Goal: Task Accomplishment & Management: Manage account settings

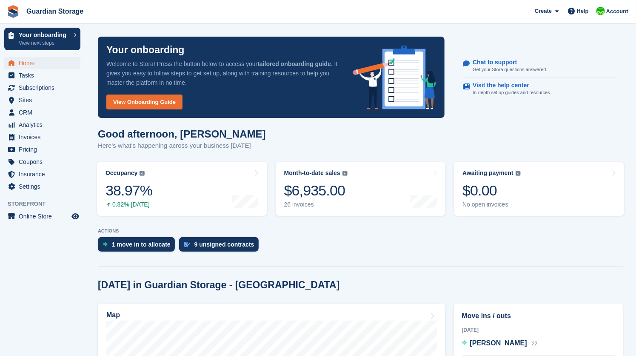
click at [255, 130] on div "Good afternoon, Andrew Here's what's happening across your business today" at bounding box center [361, 144] width 526 height 33
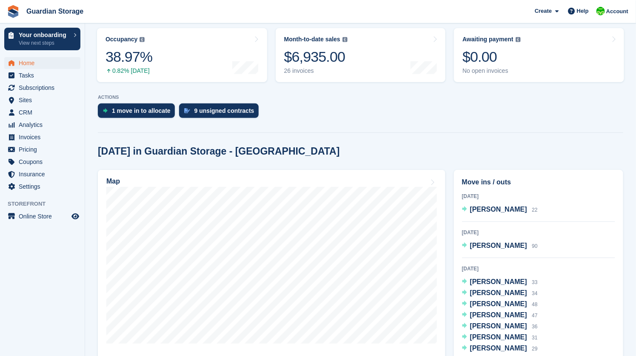
scroll to position [138, 0]
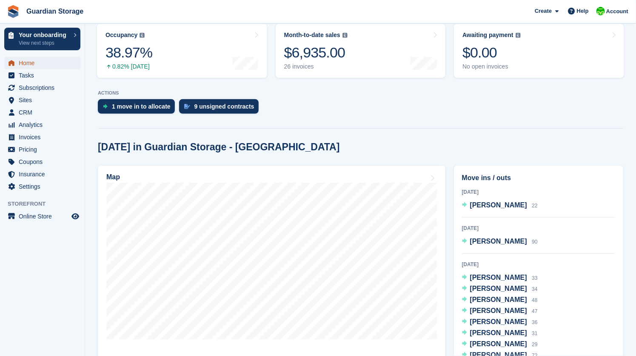
click at [25, 62] on span "Home" at bounding box center [44, 63] width 51 height 12
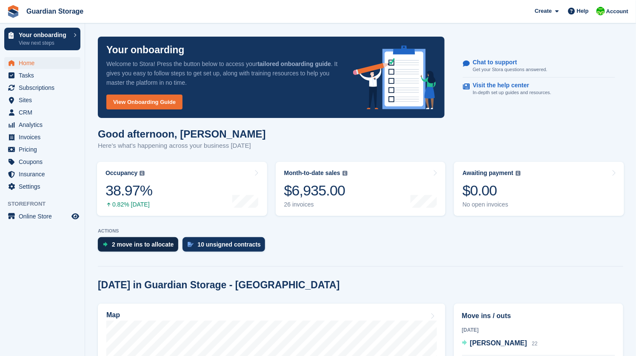
click at [155, 242] on div "2 move ins to allocate" at bounding box center [143, 244] width 62 height 7
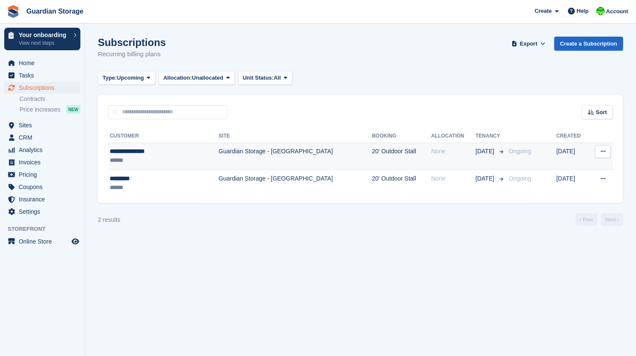
click at [151, 150] on div "**********" at bounding box center [150, 151] width 81 height 9
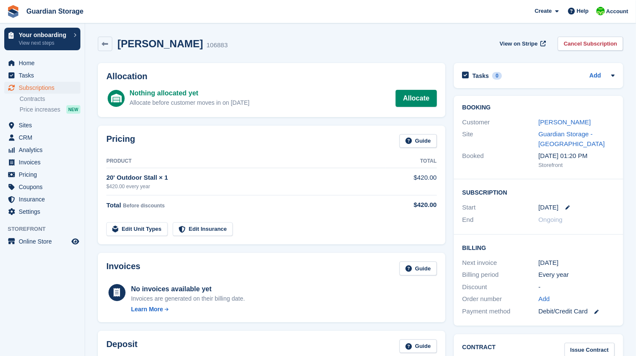
click at [510, 120] on div "Customer" at bounding box center [501, 122] width 76 height 10
copy link "[PERSON_NAME]"
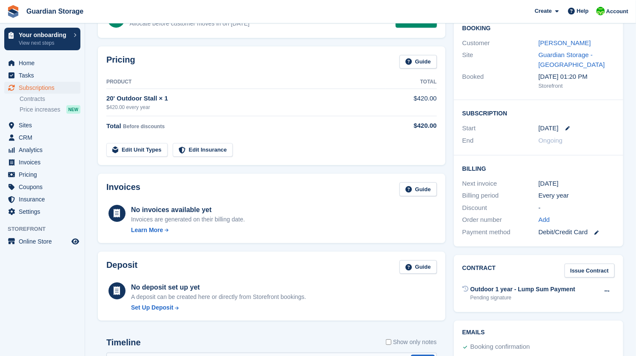
scroll to position [98, 0]
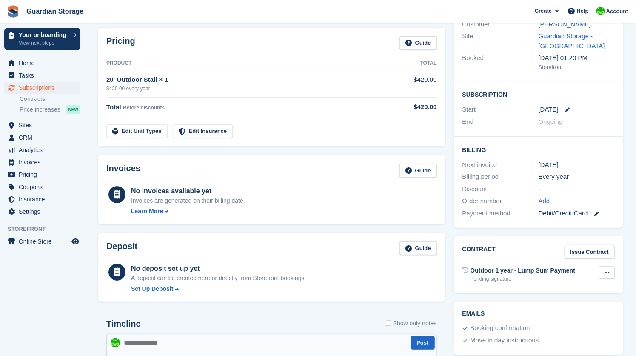
click at [608, 269] on icon at bounding box center [607, 272] width 5 height 6
click at [452, 177] on div "Booking Customer Eric S Parenteau Site Guardian Storage - Aberdeen Booked 7 Sep…" at bounding box center [539, 113] width 178 height 238
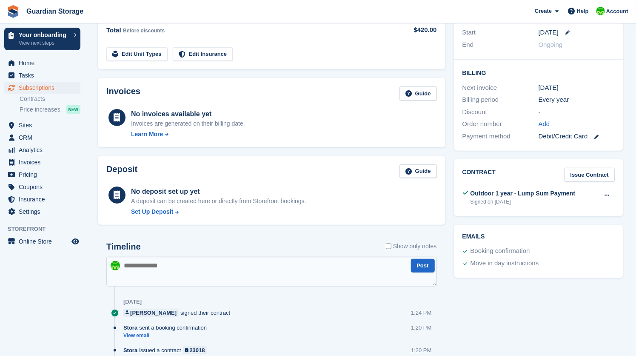
scroll to position [224, 0]
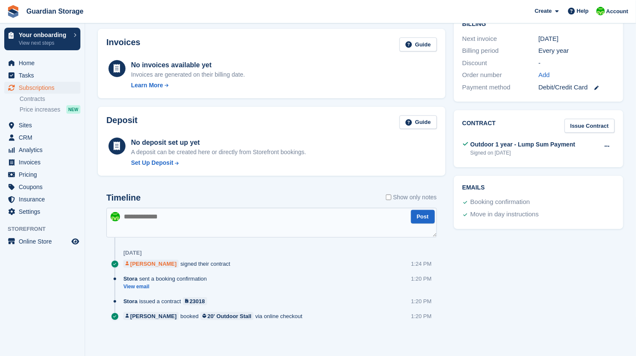
click at [156, 262] on div "Eric S Parenteau" at bounding box center [153, 264] width 46 height 8
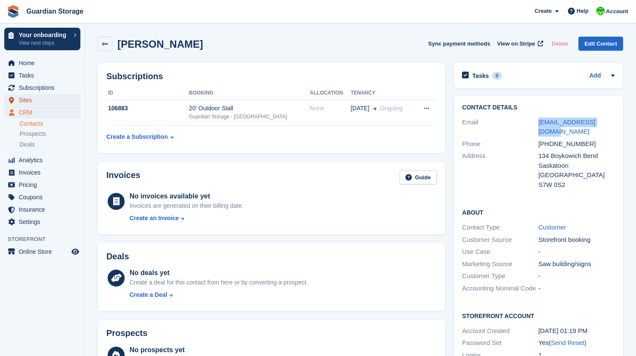
click at [28, 100] on span "Sites" at bounding box center [44, 100] width 51 height 12
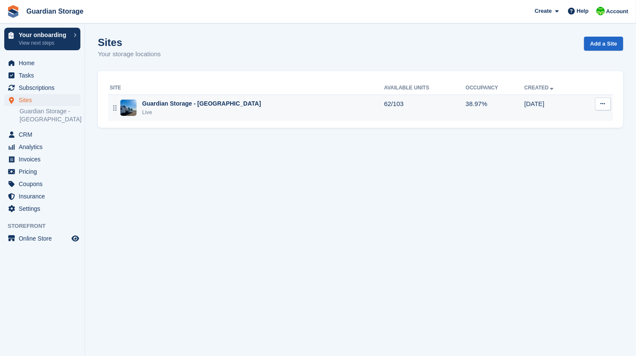
click at [209, 112] on div "Live" at bounding box center [201, 112] width 119 height 9
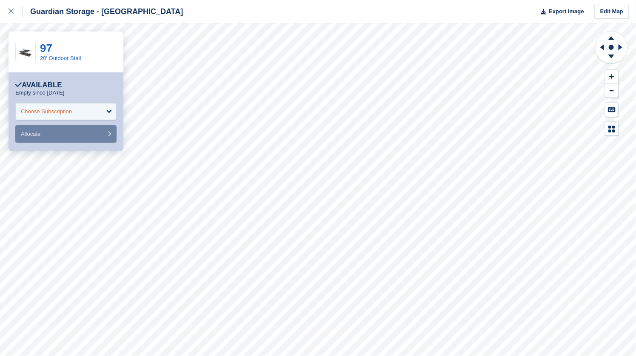
click at [48, 114] on div "Choose Subscription" at bounding box center [46, 111] width 51 height 9
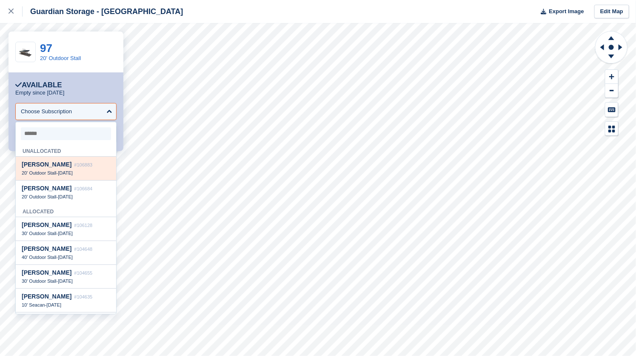
click at [57, 166] on span "Eric S Parenteau" at bounding box center [47, 164] width 50 height 7
select select "******"
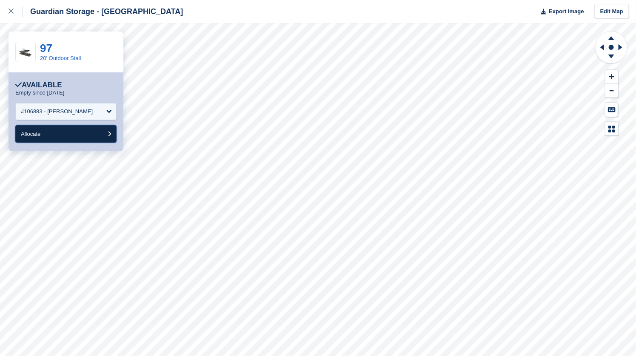
click at [52, 132] on button "Allocate" at bounding box center [65, 133] width 101 height 17
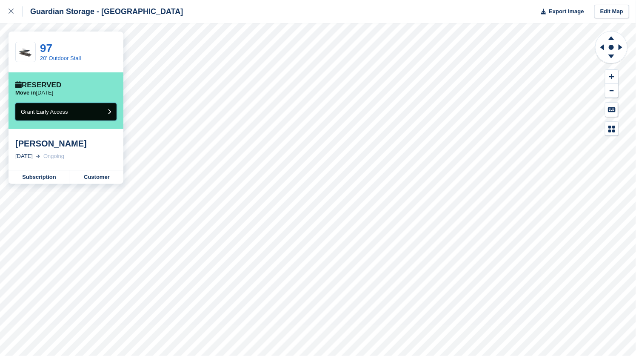
click at [63, 111] on span "Grant Early Access" at bounding box center [44, 112] width 47 height 6
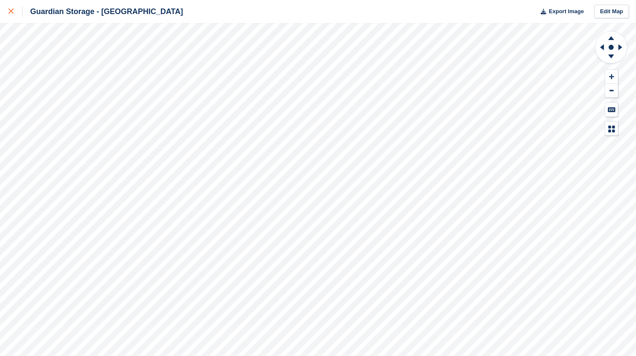
click at [13, 12] on icon at bounding box center [11, 11] width 5 height 5
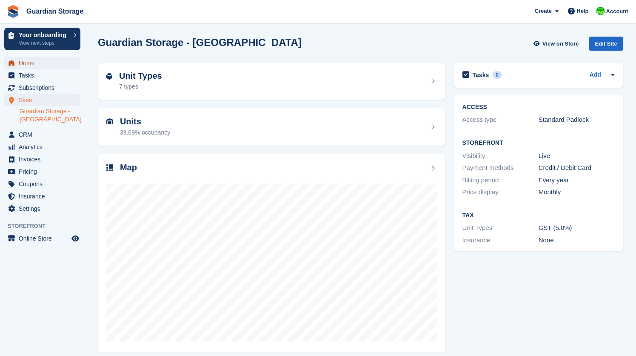
click at [40, 61] on span "Home" at bounding box center [44, 63] width 51 height 12
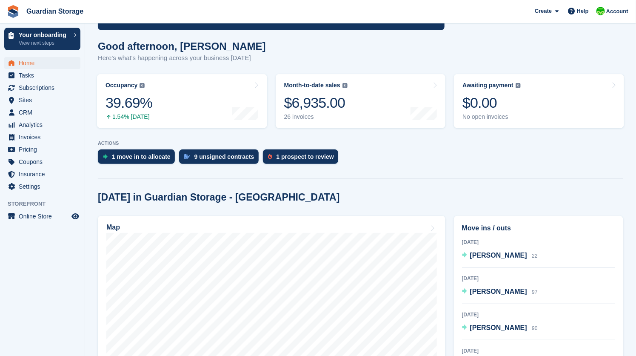
scroll to position [104, 0]
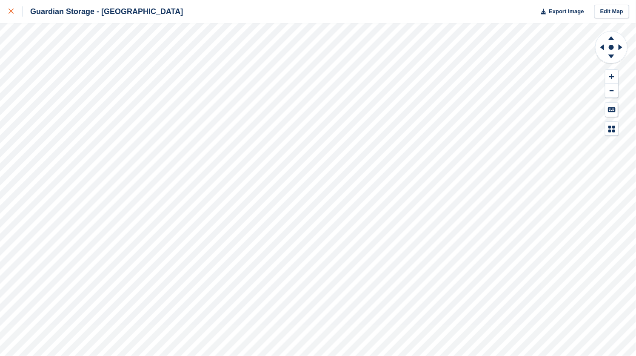
click at [10, 9] on icon at bounding box center [11, 11] width 5 height 5
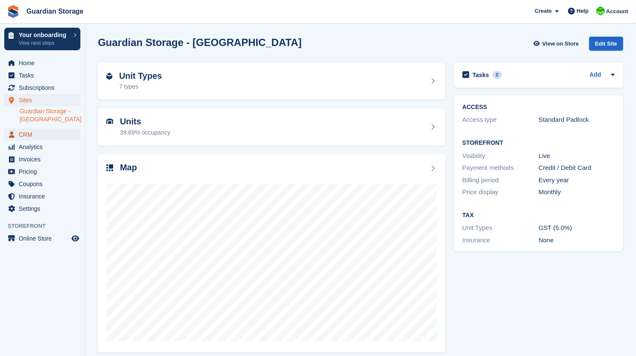
click at [29, 135] on span "CRM" at bounding box center [44, 135] width 51 height 12
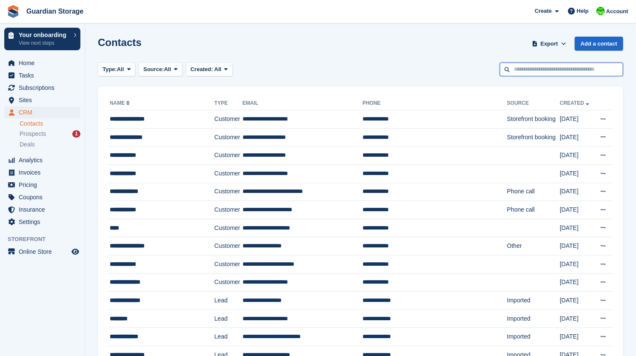
click at [532, 69] on input "text" at bounding box center [561, 70] width 123 height 14
type input "*****"
